Goal: Communication & Community: Answer question/provide support

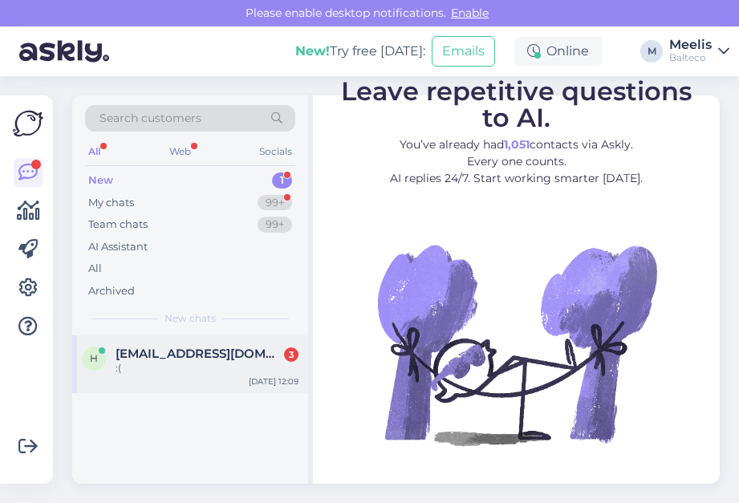
click at [173, 353] on span "[EMAIL_ADDRESS][DOMAIN_NAME]" at bounding box center [199, 354] width 167 height 14
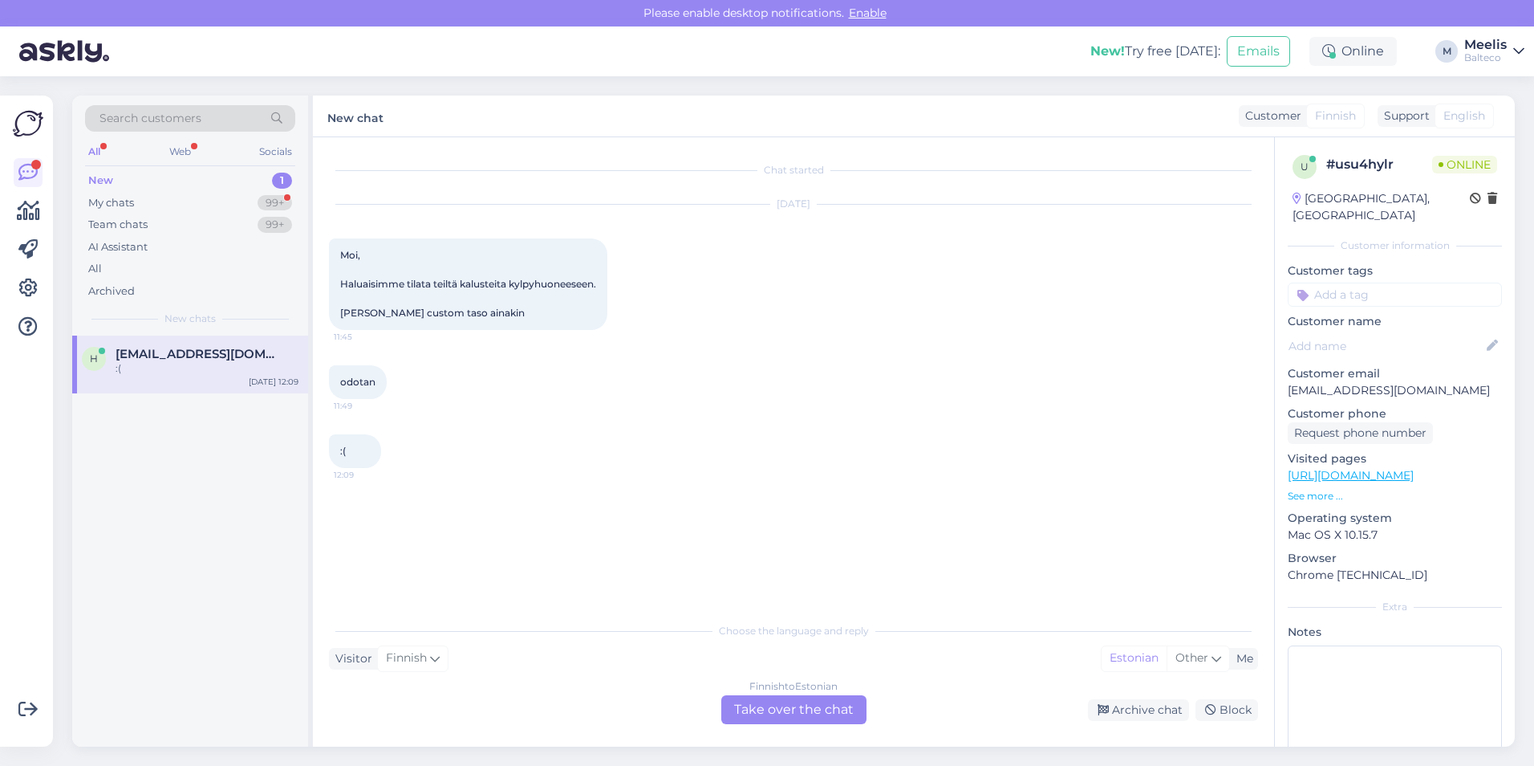
click at [738, 502] on div "Finnish to Estonian Take over the chat" at bounding box center [793, 709] width 145 height 29
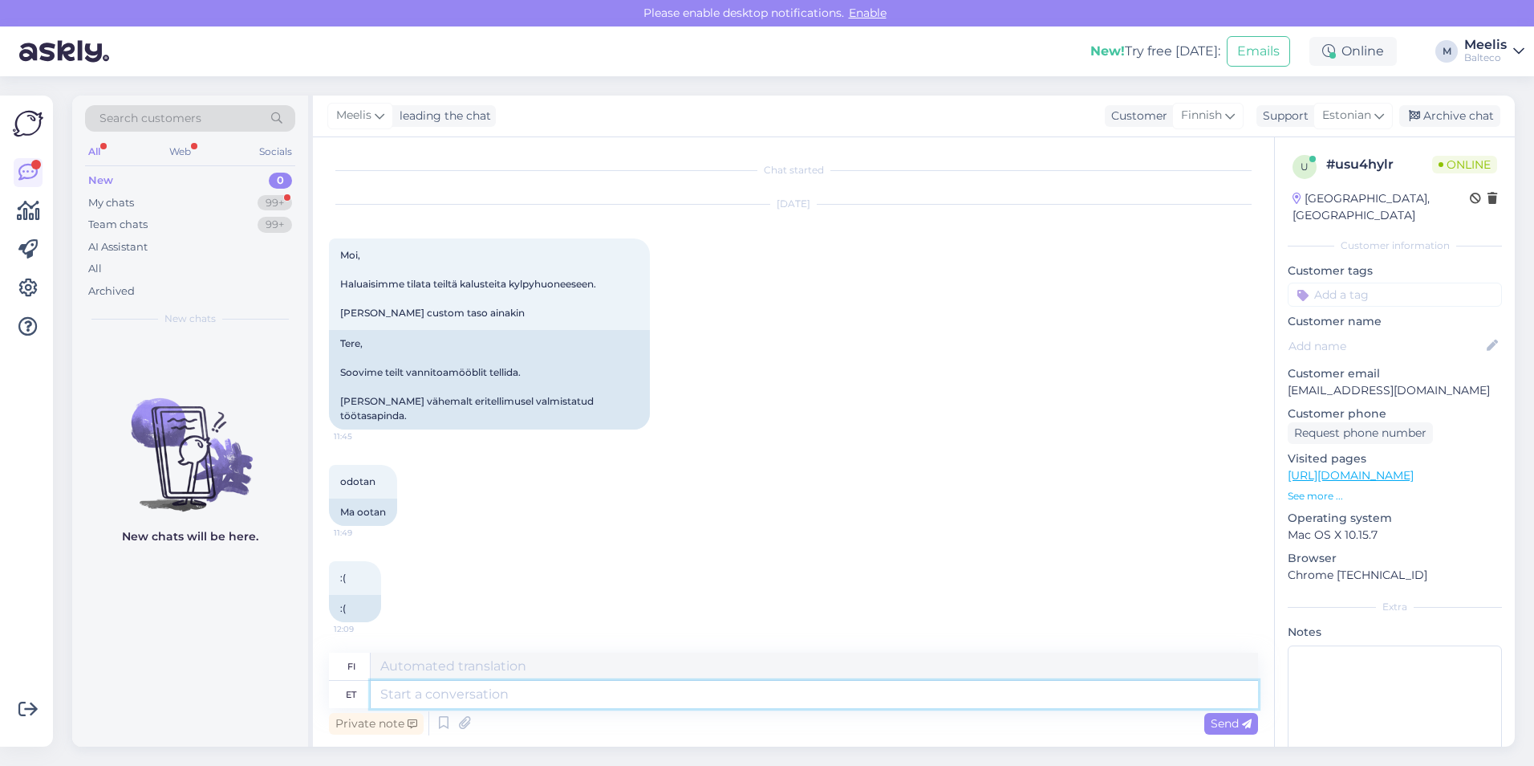
click at [469, 502] on textarea at bounding box center [815, 694] width 888 height 27
type textarea "Tere"
type textarea "Hei"
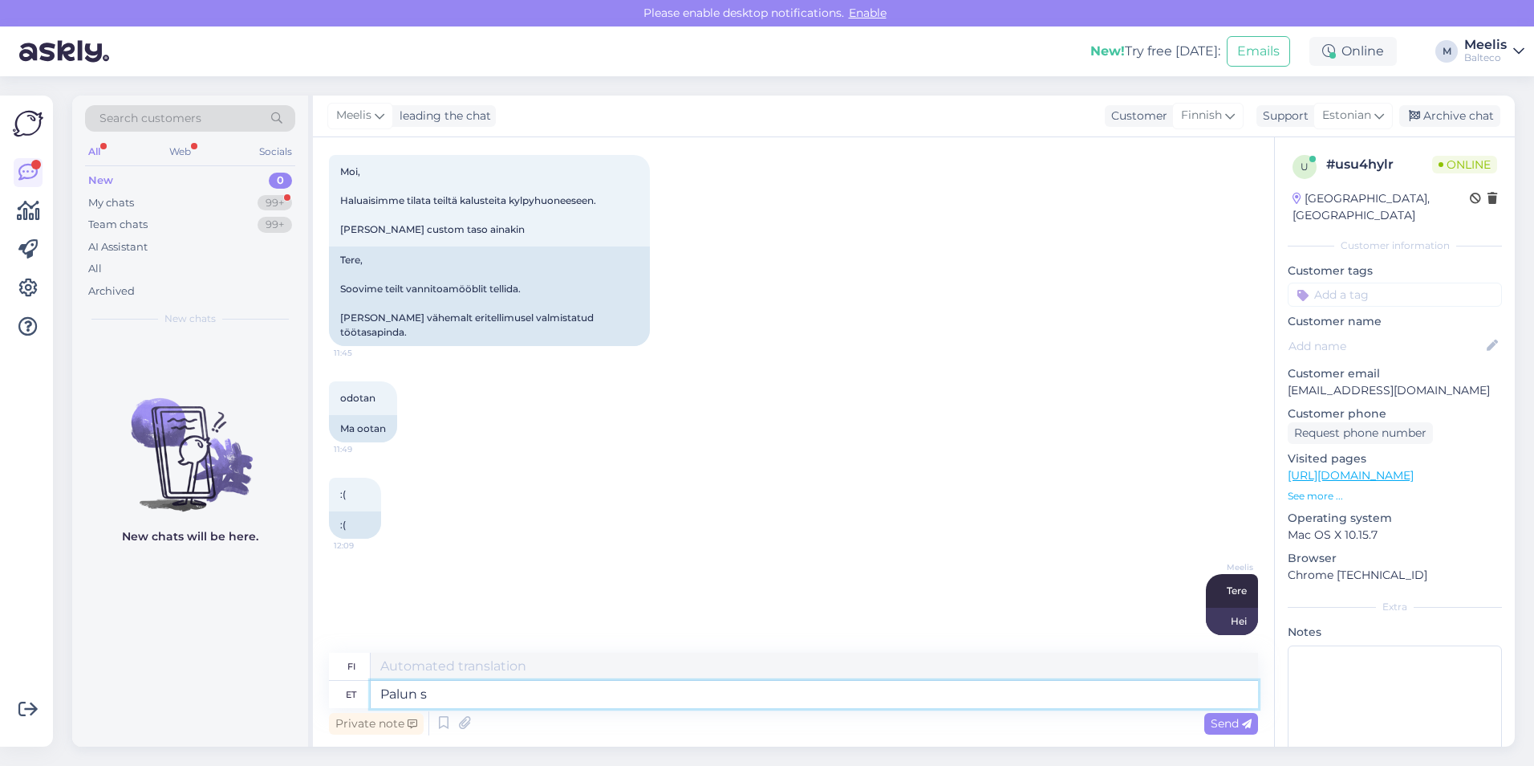
type textarea "Palun sa"
type textarea "Ole hyvä"
type textarea "Palun saatke e"
type textarea "Lähetä"
type textarea "Palun saatke enda s"
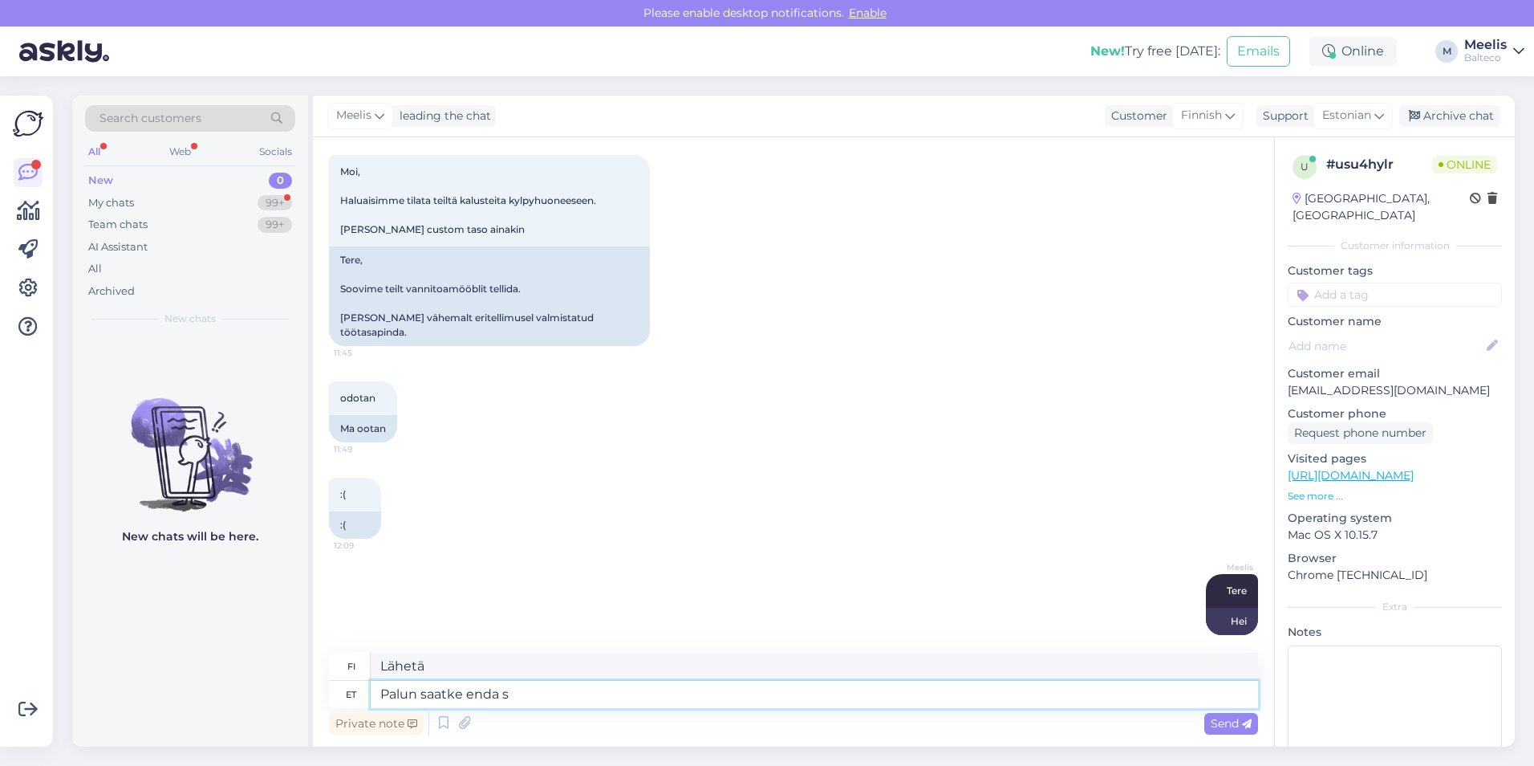
type textarea "Lähetä omasi."
type textarea "Palun saatke enda soov"
type textarea "Lähetä pyyntösi."
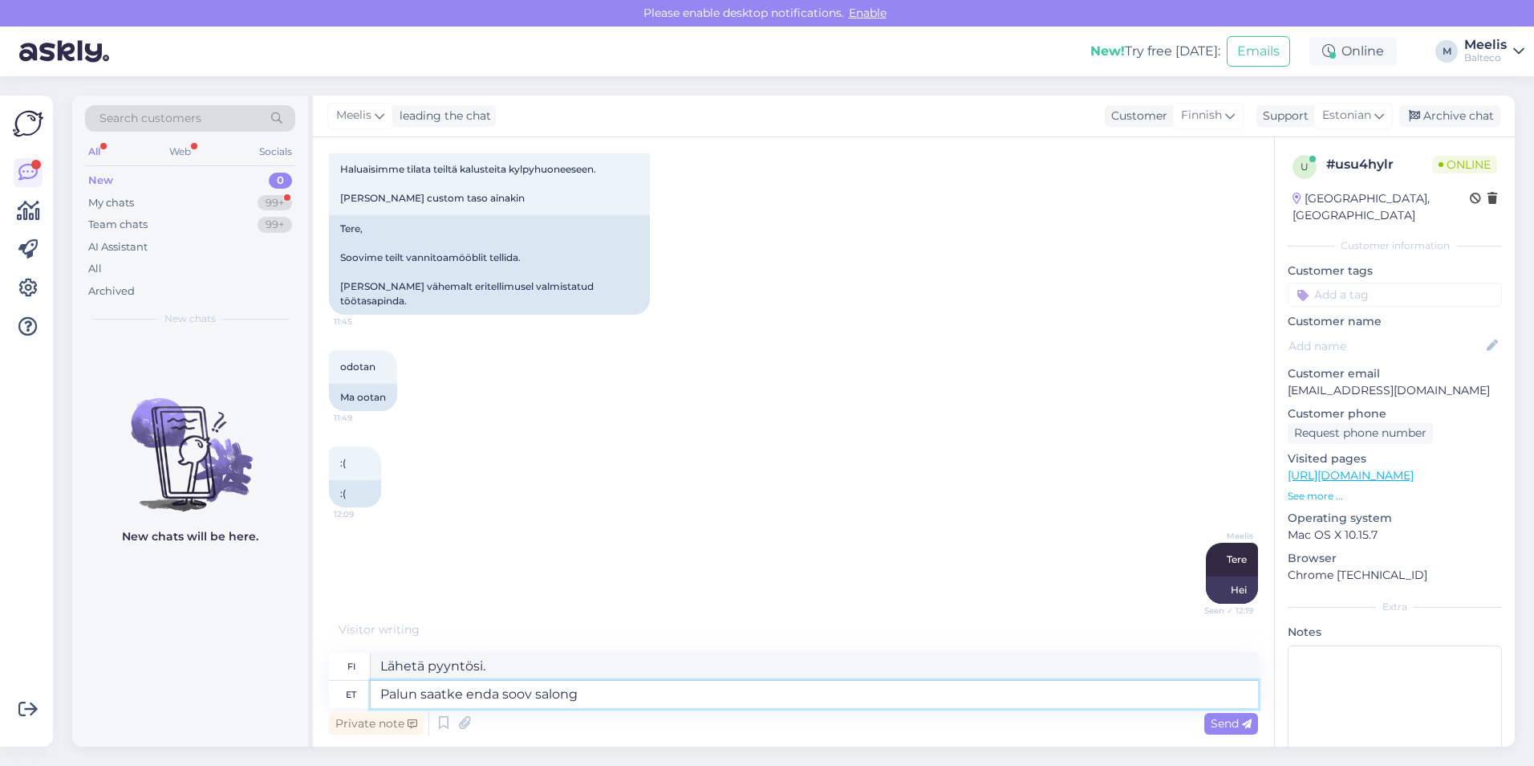
type textarea "Palun saatke enda soov salong."
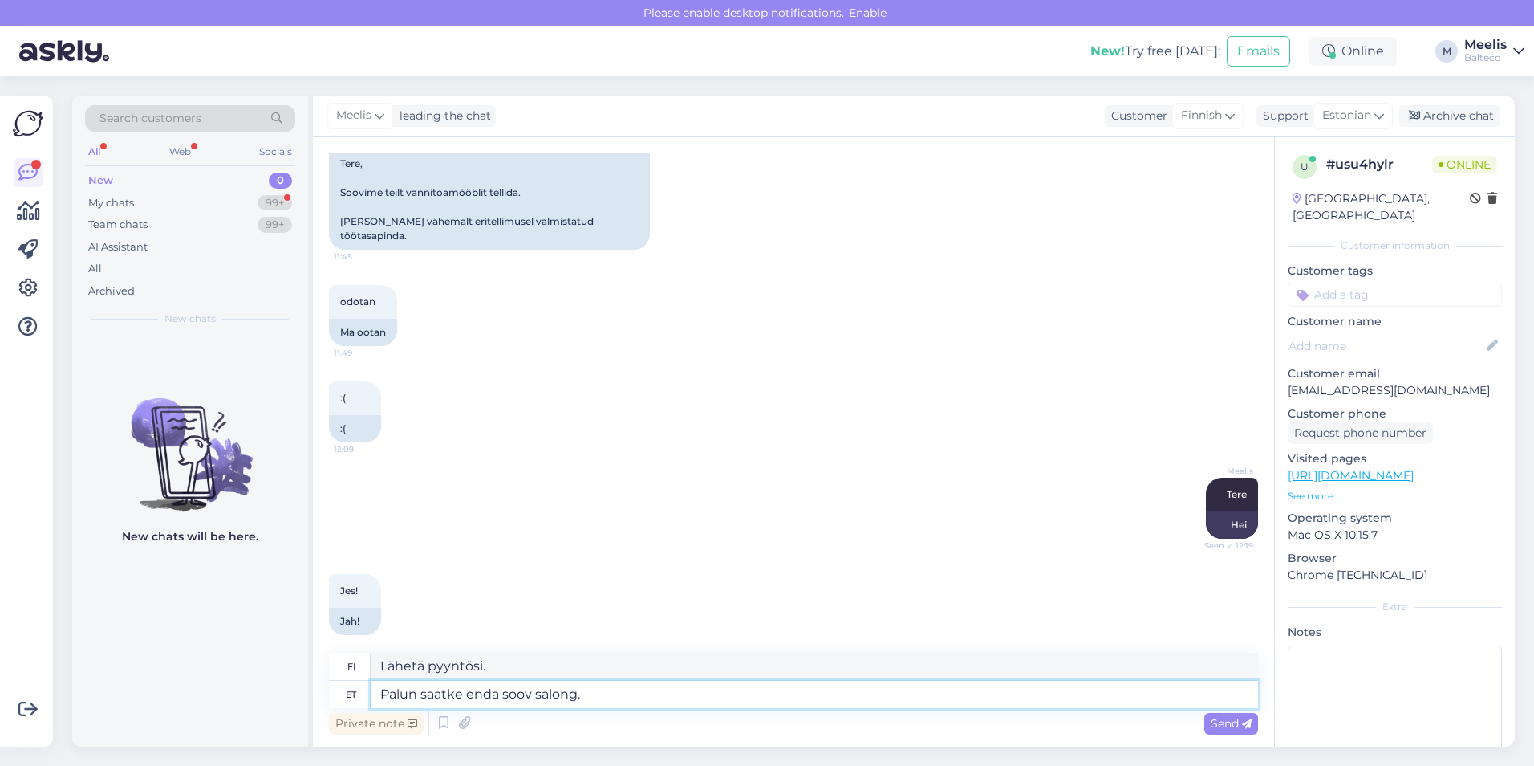
type textarea "Lähetäthän haluamasi salonki"
type textarea "Palun saatke enda soov salong.[GEOGRAPHIC_DATA]"
type textarea "Lähetä pyyntösi osoitteeseen salong.[GEOGRAPHIC_DATA]"
type textarea "Palun saatke enda soov salong.tartu@ba"
type textarea "Lähetä pyyntösi osoitteeseen salong.[GEOGRAPHIC_DATA] @"
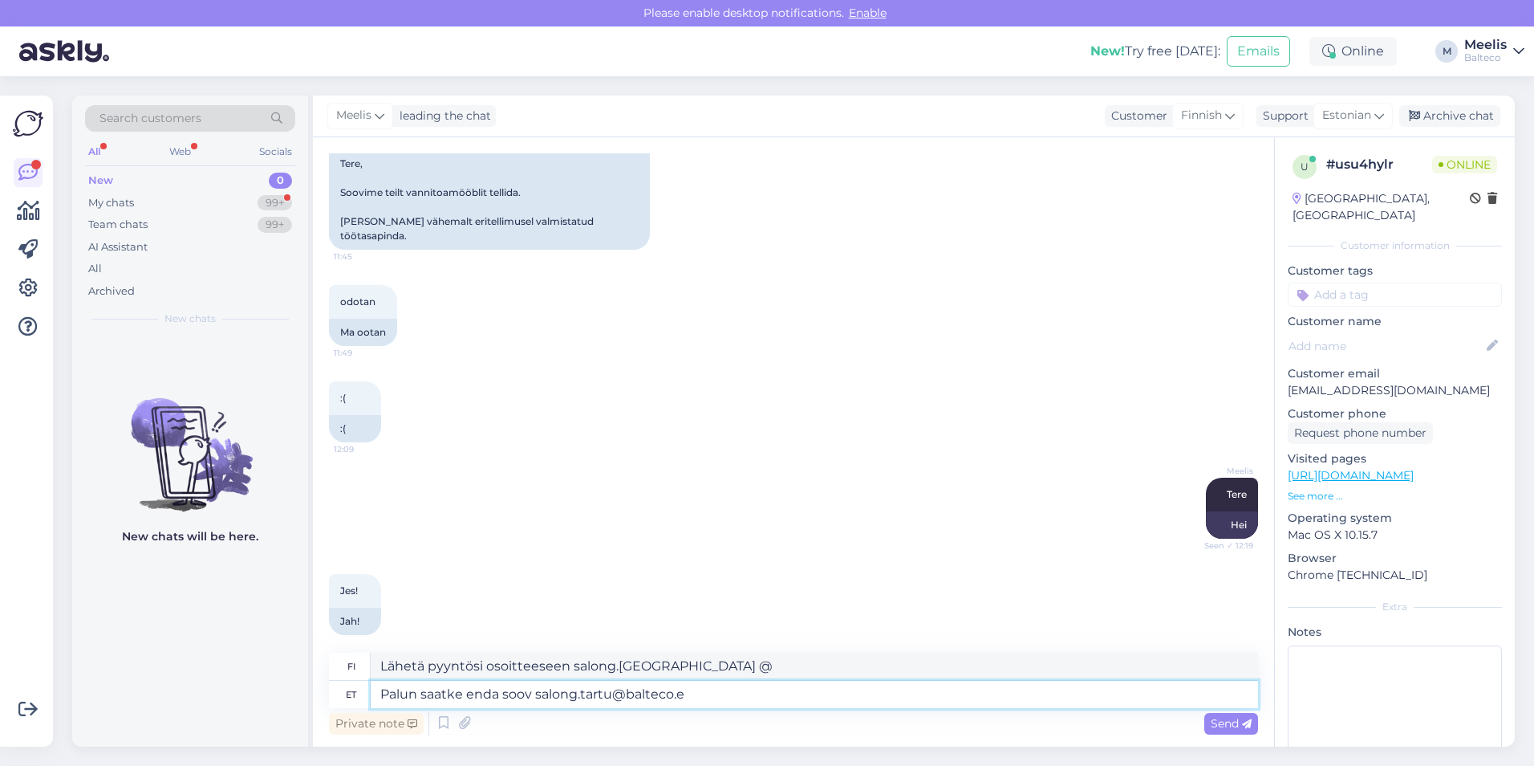
type textarea "Palun saatke enda soov [EMAIL_ADDRESS][DOMAIN_NAME]"
type textarea "Lähetä pyyntösi osoitteeseen [EMAIL_ADDRESS][DOMAIN_NAME]"
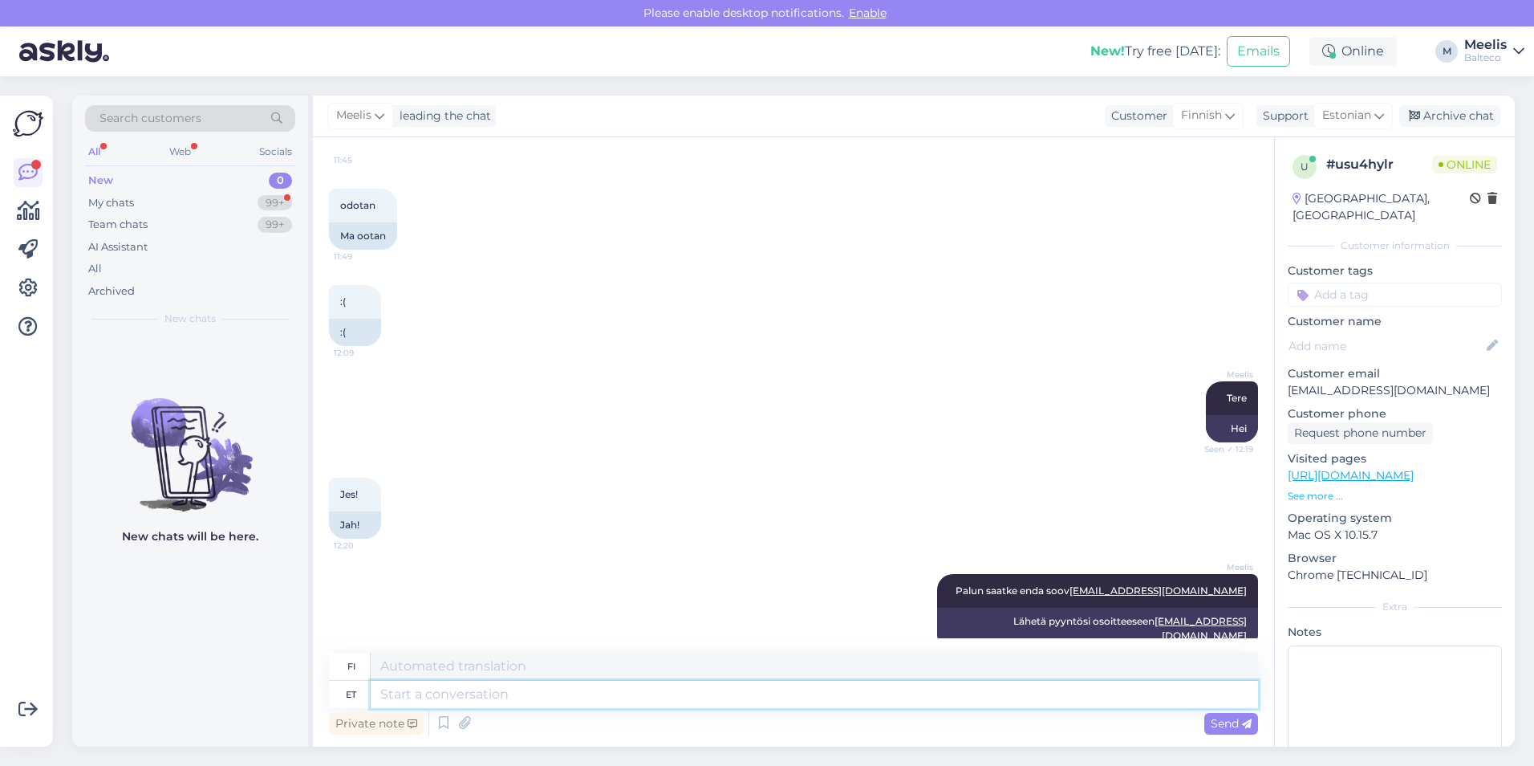
scroll to position [401, 0]
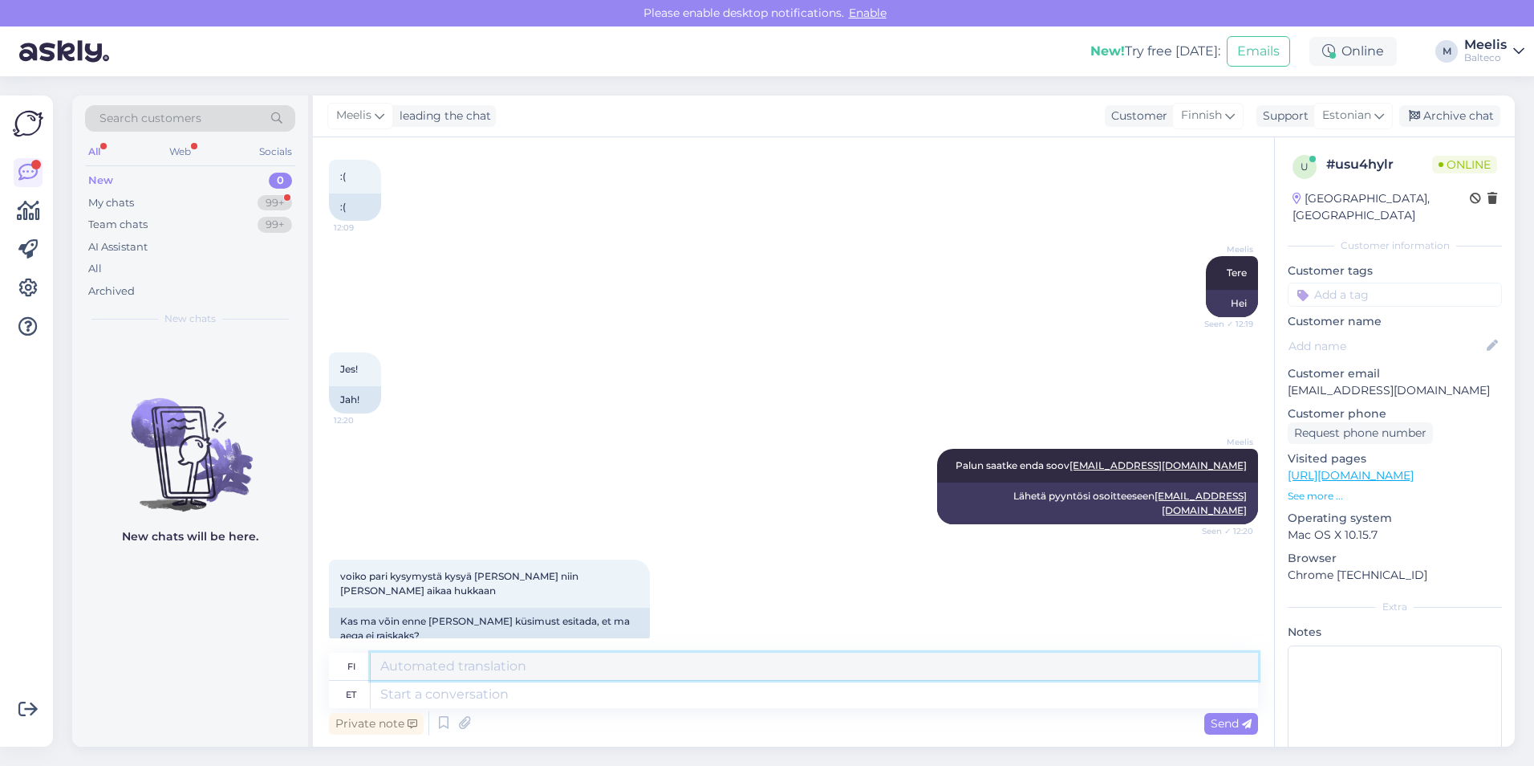
click at [583, 502] on textarea at bounding box center [815, 665] width 888 height 27
type textarea "loomulikult"
